Goal: Browse casually

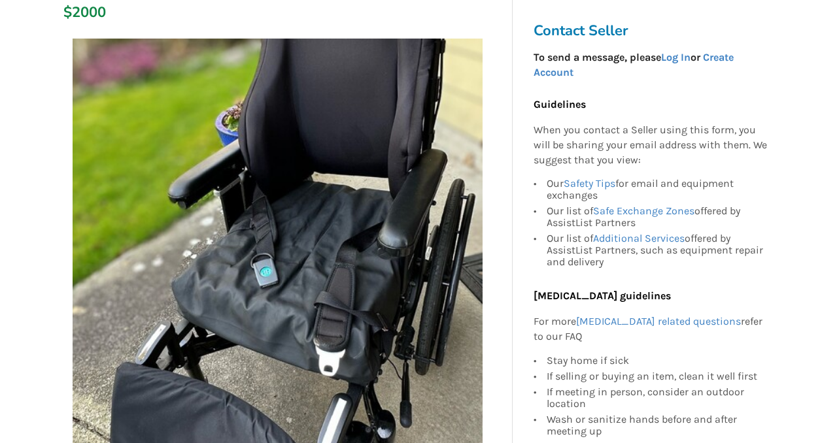
scroll to position [290, 0]
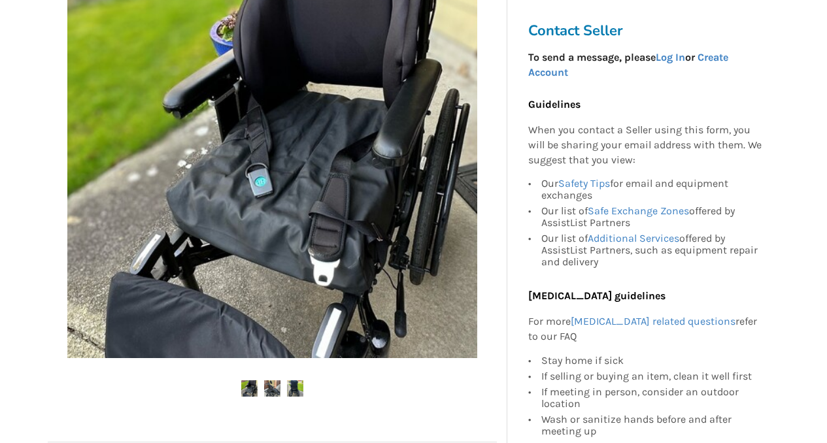
click at [449, 168] on img at bounding box center [272, 153] width 410 height 410
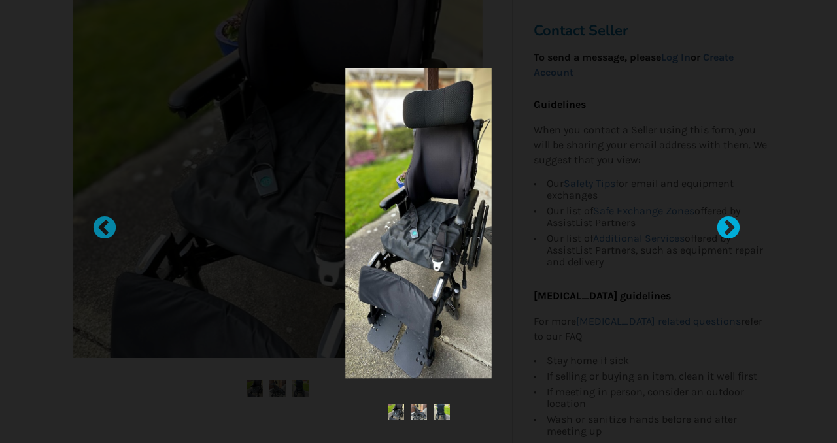
click at [729, 228] on div at bounding box center [721, 221] width 13 height 13
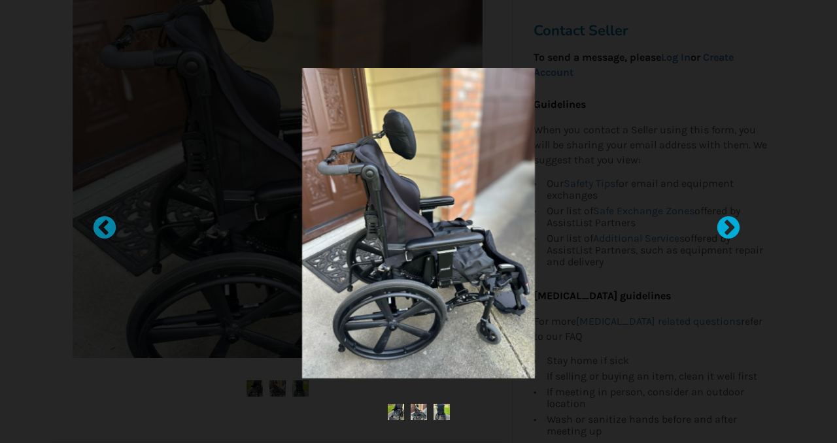
click at [729, 228] on div at bounding box center [721, 221] width 13 height 13
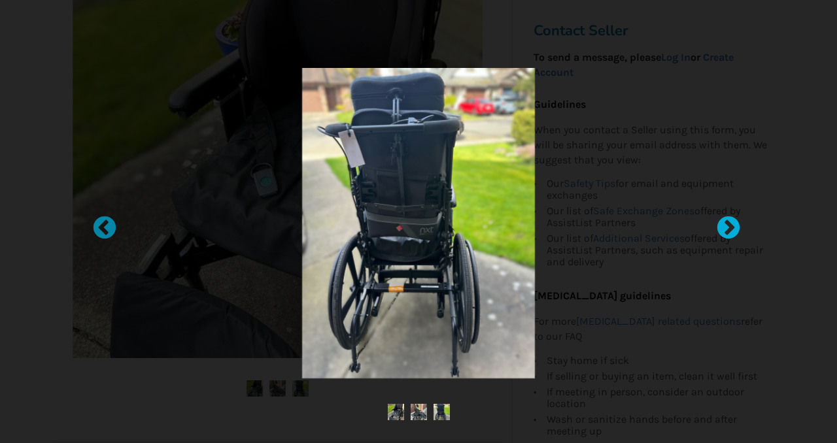
click at [729, 228] on div at bounding box center [721, 221] width 13 height 13
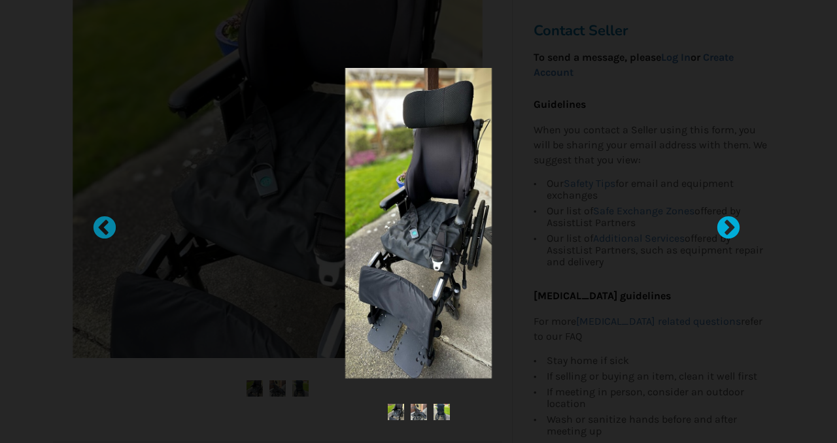
click at [729, 228] on div at bounding box center [721, 221] width 13 height 13
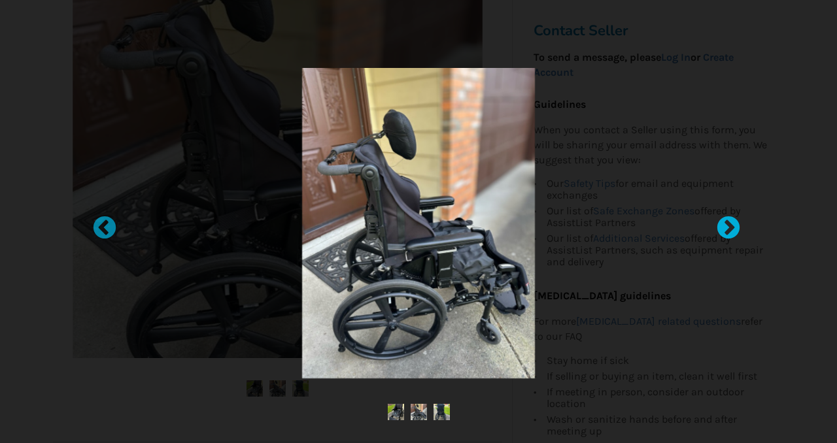
click at [729, 228] on div at bounding box center [721, 221] width 13 height 13
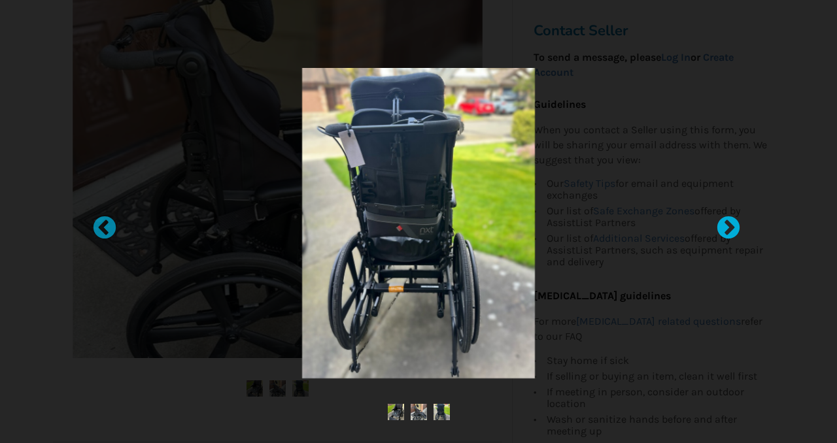
click at [729, 228] on div at bounding box center [721, 221] width 13 height 13
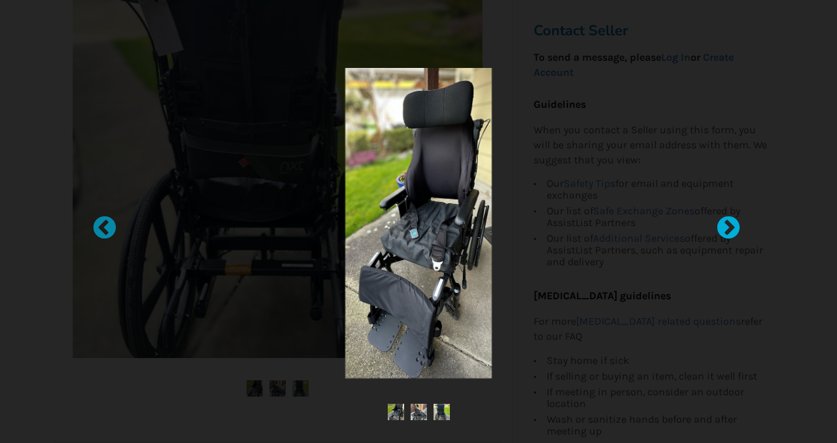
click at [729, 228] on div at bounding box center [721, 221] width 13 height 13
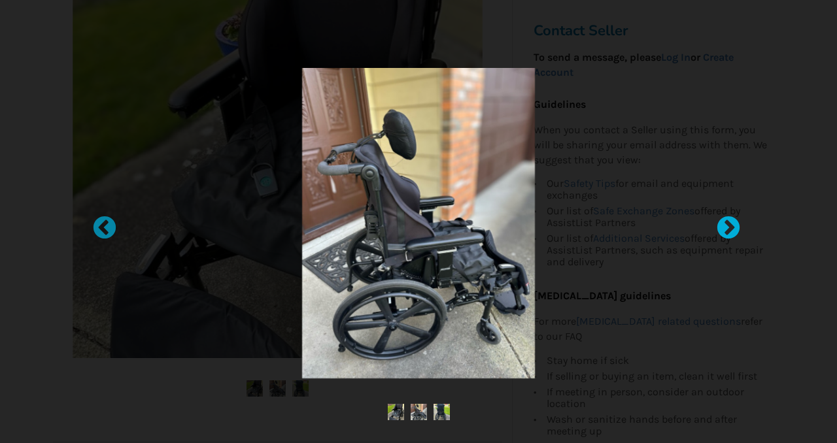
click at [729, 228] on div at bounding box center [721, 221] width 13 height 13
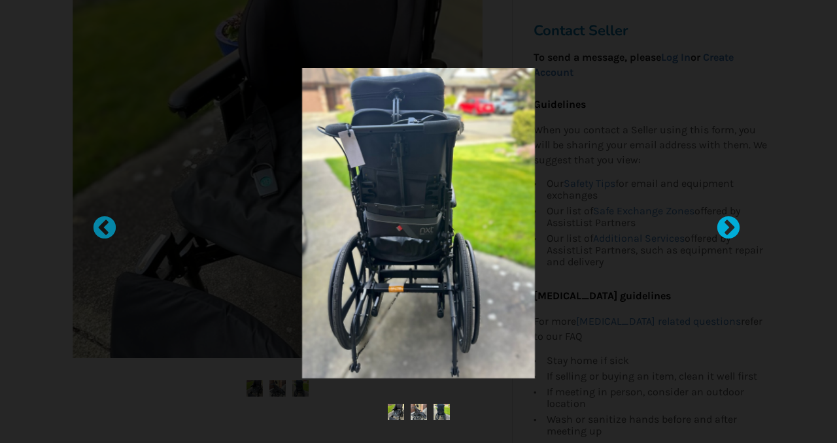
click at [729, 228] on div at bounding box center [721, 221] width 13 height 13
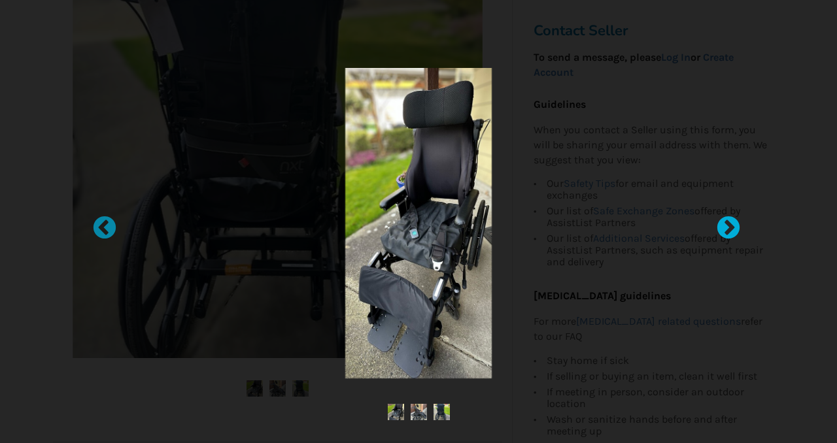
click at [729, 228] on div at bounding box center [721, 221] width 13 height 13
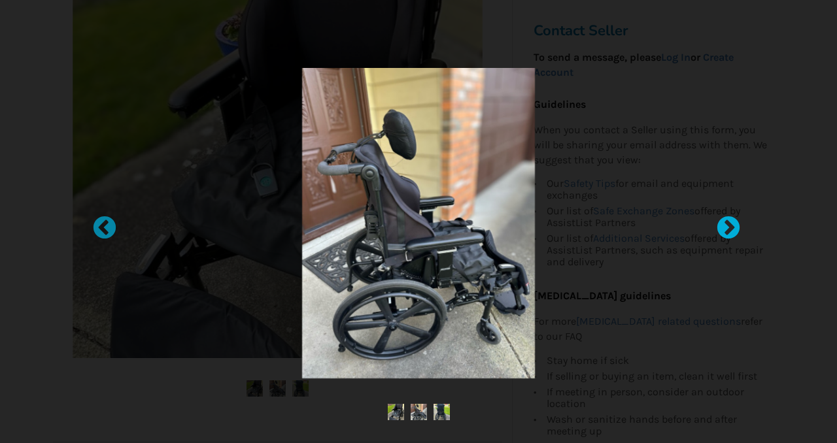
click at [729, 228] on div at bounding box center [721, 221] width 13 height 13
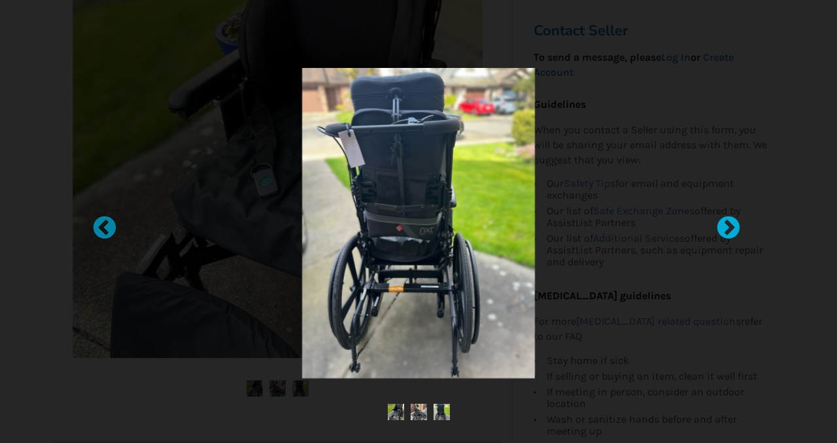
click at [729, 228] on div at bounding box center [721, 221] width 13 height 13
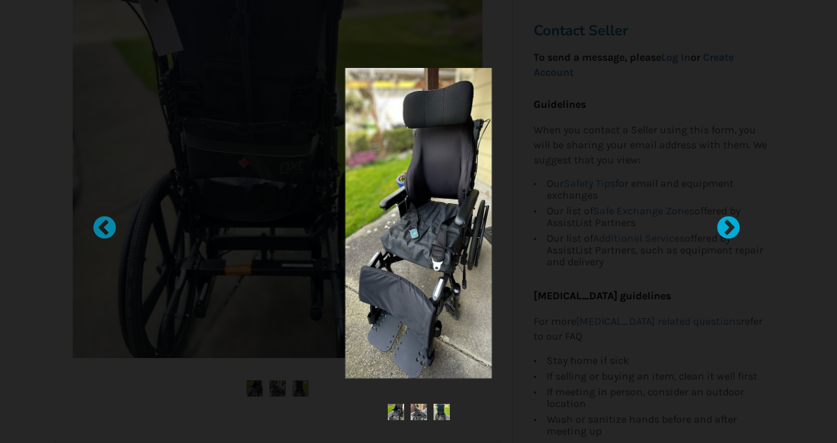
click at [729, 228] on div at bounding box center [721, 221] width 13 height 13
